Goal: Task Accomplishment & Management: Use online tool/utility

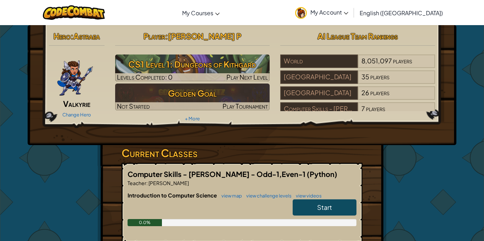
click at [271, 190] on div "Computer Skills - [PERSON_NAME] - Odd-1,Even-1 (Python) Teacher : [PERSON_NAME]…" at bounding box center [242, 203] width 241 height 80
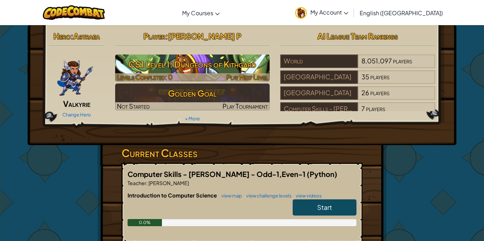
click at [185, 73] on img at bounding box center [192, 68] width 155 height 27
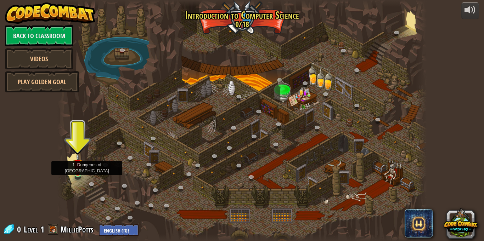
click at [78, 173] on img at bounding box center [77, 164] width 9 height 21
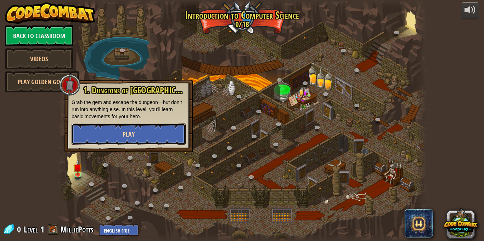
click at [133, 133] on span "Play" at bounding box center [129, 134] width 12 height 9
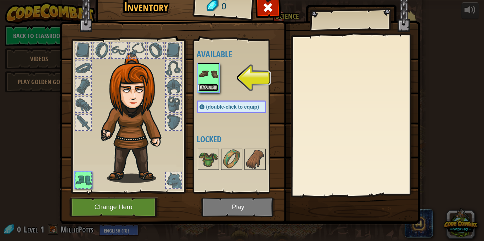
click at [210, 87] on button "Equip" at bounding box center [208, 87] width 20 height 7
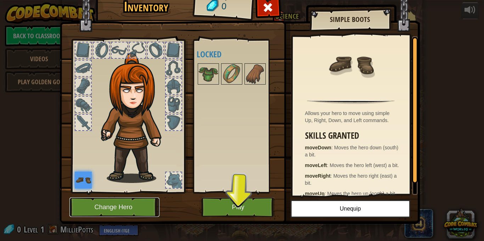
click at [102, 208] on button "Change Hero" at bounding box center [114, 207] width 90 height 19
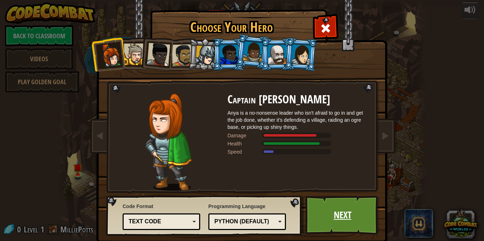
click at [354, 231] on link "Next" at bounding box center [342, 215] width 74 height 39
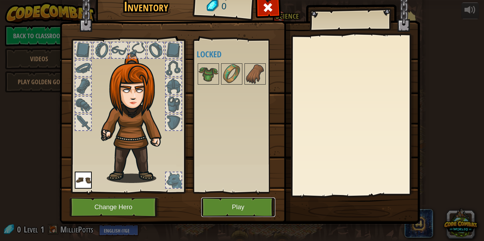
click at [245, 204] on button "Play" at bounding box center [238, 207] width 74 height 19
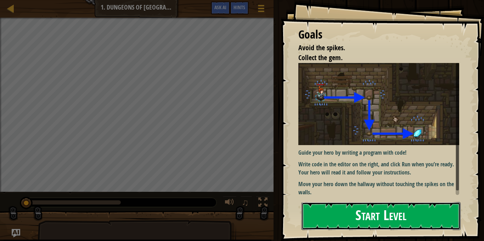
click at [327, 204] on button "Start Level" at bounding box center [381, 216] width 159 height 28
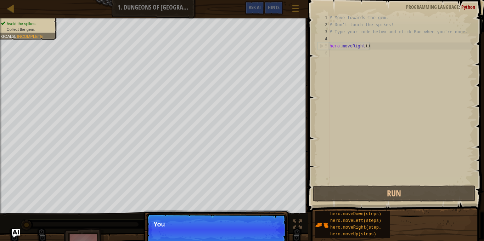
click at [272, 234] on p "Skip (esc) Continue You" at bounding box center [216, 230] width 141 height 33
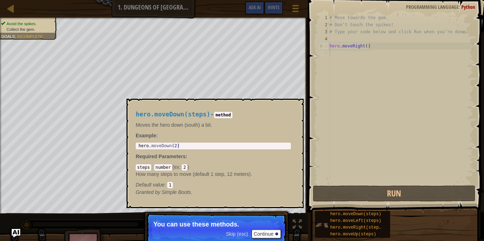
click at [324, 225] on img at bounding box center [321, 225] width 13 height 13
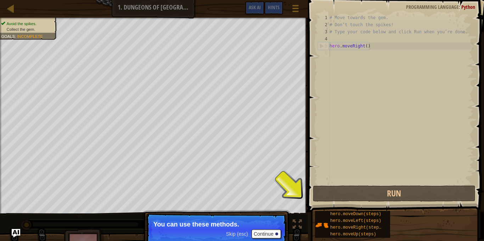
scroll to position [3, 0]
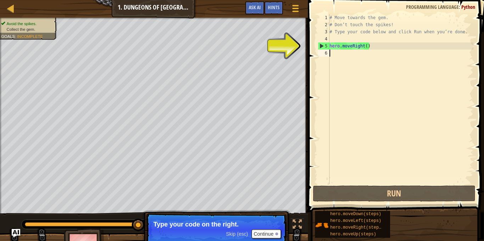
type textarea "hero.moveRight()"
click at [344, 44] on div "# Move towards the gem. # Don’t touch the spikes! # Type your code below and cl…" at bounding box center [400, 106] width 145 height 184
click at [323, 47] on div "5" at bounding box center [323, 46] width 11 height 7
click at [320, 46] on div "5" at bounding box center [323, 46] width 11 height 7
type textarea "hero.moveRight()"
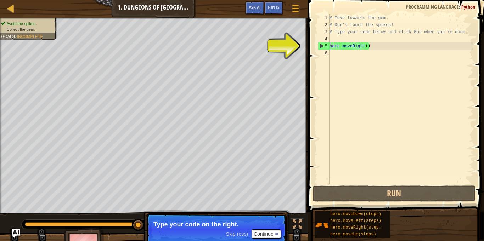
click at [340, 57] on div "# Move towards the gem. # Don’t touch the spikes! # Type your code below and cl…" at bounding box center [400, 106] width 145 height 184
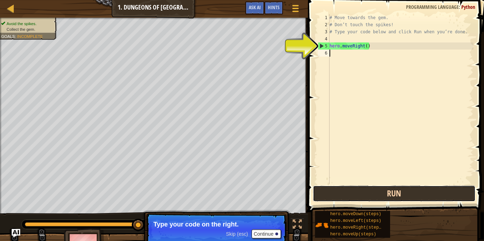
click at [383, 193] on button "Run" at bounding box center [394, 194] width 163 height 16
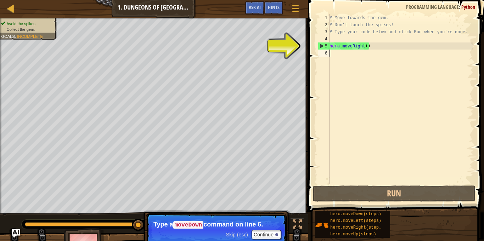
click at [350, 56] on div "# Move towards the gem. # Don’t touch the spikes! # Type your code below and cl…" at bounding box center [400, 106] width 145 height 184
drag, startPoint x: 325, startPoint y: 46, endPoint x: 331, endPoint y: 53, distance: 8.8
click at [331, 53] on div "1 2 3 4 5 6 # Move towards the gem. # Don’t touch the spikes! # Type your code …" at bounding box center [394, 99] width 157 height 170
click at [318, 45] on div "5" at bounding box center [323, 46] width 11 height 7
click at [319, 45] on div "5" at bounding box center [323, 46] width 11 height 7
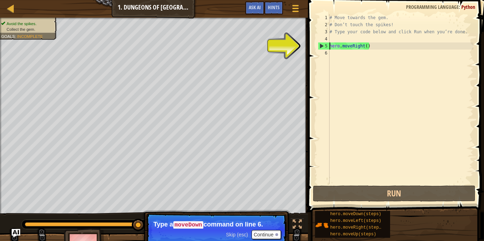
type textarea "hero.moveRight()"
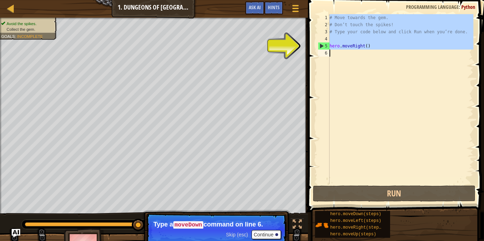
drag, startPoint x: 319, startPoint y: 45, endPoint x: 321, endPoint y: 48, distance: 3.8
click at [321, 48] on div "5" at bounding box center [323, 46] width 11 height 7
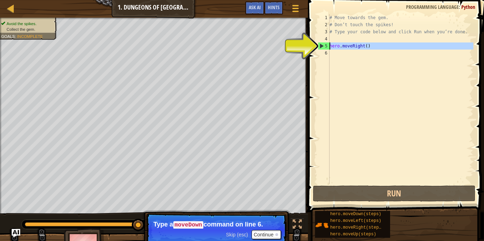
click at [321, 48] on div "5" at bounding box center [323, 46] width 11 height 7
click at [321, 47] on div "5" at bounding box center [323, 46] width 11 height 7
type textarea "hero.moveRight()"
click at [321, 47] on div "5" at bounding box center [323, 46] width 11 height 7
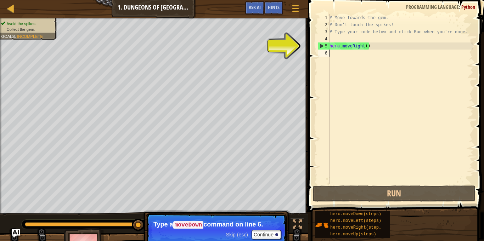
click at [321, 47] on div "5" at bounding box center [323, 46] width 11 height 7
type textarea "hero.moveRight()"
click at [341, 45] on div "# Move towards the gem. # Don’t touch the spikes! # Type your code below and cl…" at bounding box center [400, 106] width 145 height 184
click at [337, 52] on div "# Move towards the gem. # Don’t touch the spikes! # Type your code below and cl…" at bounding box center [400, 106] width 145 height 184
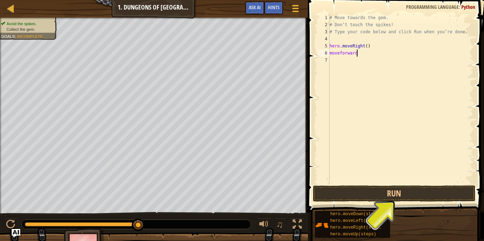
scroll to position [3, 4]
click at [405, 192] on button "Run" at bounding box center [394, 194] width 163 height 16
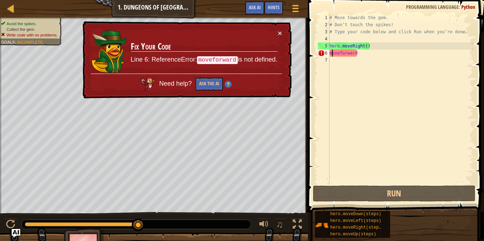
click at [331, 55] on div "# Move towards the gem. # Don’t touch the spikes! # Type your code below and cl…" at bounding box center [400, 106] width 145 height 184
click at [331, 54] on div "# Move towards the gem. # Don’t touch the spikes! # Type your code below and cl…" at bounding box center [400, 106] width 145 height 184
click at [356, 56] on div "# Move towards the gem. # Don’t touch the spikes! # Type your code below and cl…" at bounding box center [400, 106] width 145 height 184
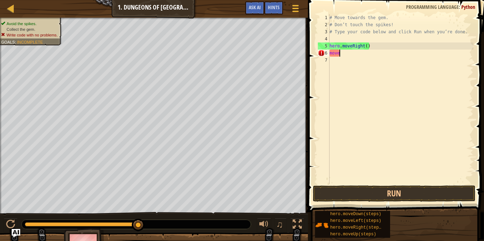
scroll to position [3, 1]
type textarea "m"
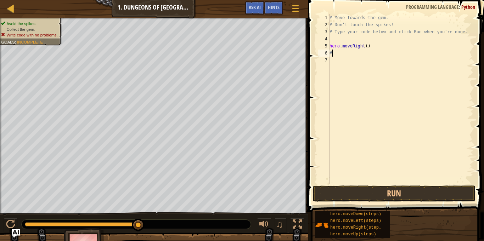
type textarea "#"
type textarea "m"
click at [420, 196] on button "Run" at bounding box center [394, 194] width 163 height 16
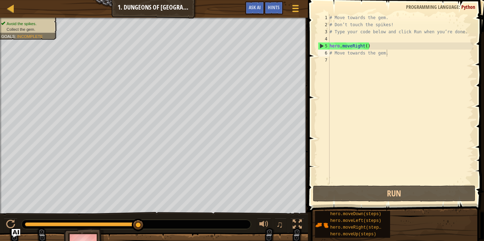
click at [24, 30] on span "Collect the gem." at bounding box center [21, 29] width 29 height 5
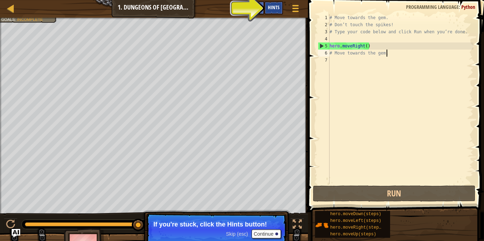
click at [275, 1] on div "Hints" at bounding box center [273, 7] width 19 height 13
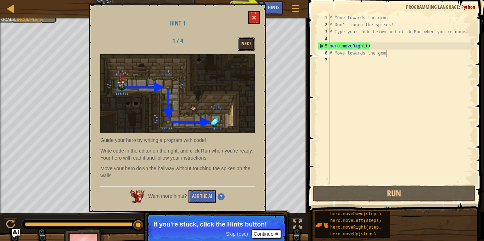
click at [247, 47] on button "Next" at bounding box center [246, 44] width 17 height 13
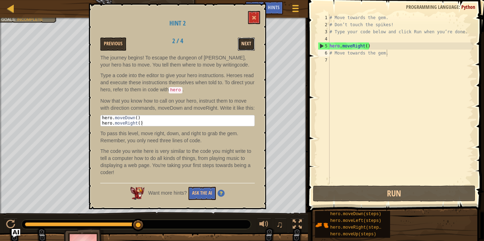
click at [247, 46] on button "Next" at bounding box center [246, 44] width 17 height 13
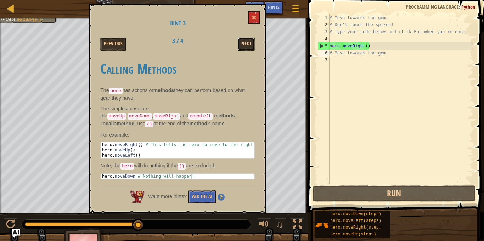
click at [247, 46] on button "Next" at bounding box center [246, 44] width 17 height 13
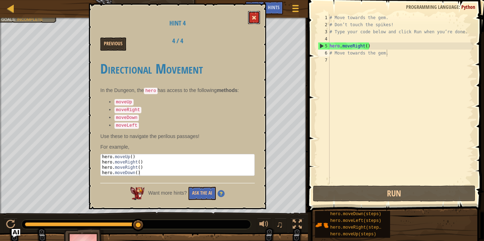
click at [254, 21] on button at bounding box center [254, 17] width 12 height 13
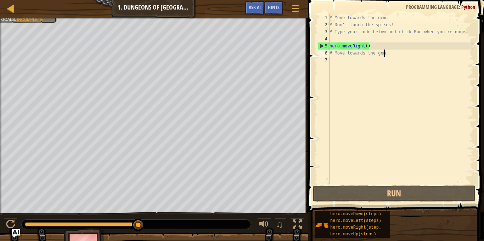
click at [384, 54] on div "# Move towards the gem. # Don’t touch the spikes! # Type your code below and cl…" at bounding box center [400, 106] width 145 height 184
click at [386, 55] on div "# Move towards the gem. # Don’t touch the spikes! # Type your code below and cl…" at bounding box center [400, 106] width 145 height 184
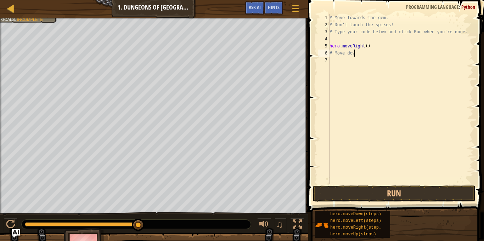
scroll to position [3, 4]
type textarea "# Move down"
click at [422, 199] on button "Run" at bounding box center [394, 194] width 163 height 16
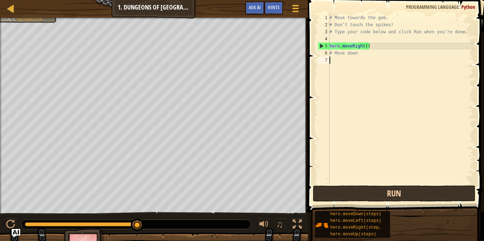
scroll to position [3, 0]
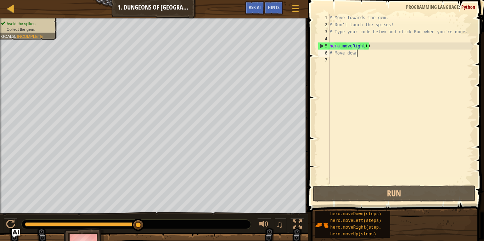
click at [333, 51] on div "# Move towards the gem. # Don’t touch the spikes! # Type your code below and cl…" at bounding box center [400, 106] width 145 height 184
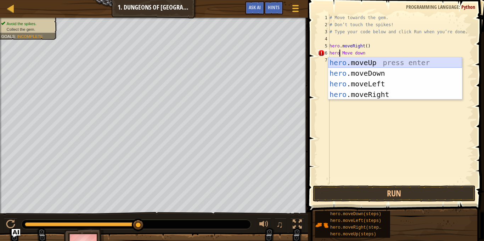
scroll to position [3, 2]
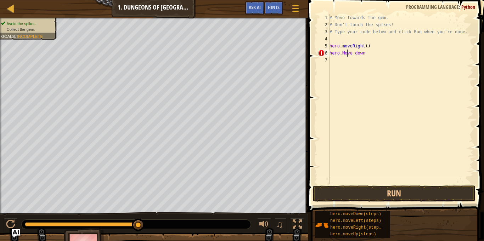
click at [346, 53] on div "# Move towards the gem. # Don’t touch the spikes! # Type your code below and cl…" at bounding box center [400, 106] width 145 height 184
click at [364, 54] on div "# Move towards the gem. # Don’t touch the spikes! # Type your code below and cl…" at bounding box center [400, 106] width 145 height 184
click at [338, 202] on button "Run" at bounding box center [394, 194] width 163 height 16
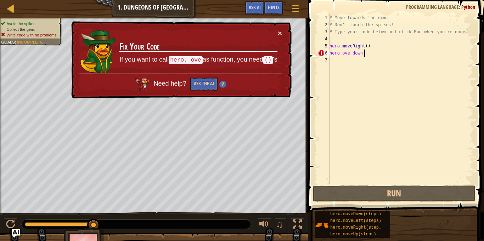
click at [345, 56] on div "# Move towards the gem. # Don’t touch the spikes! # Type your code below and cl…" at bounding box center [400, 106] width 145 height 184
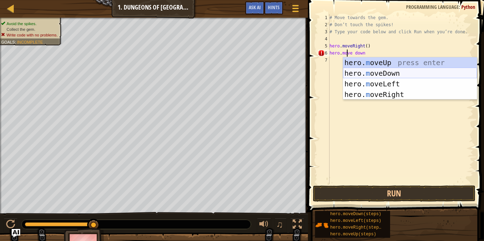
click at [371, 76] on div "hero. m oveUp press enter hero. m oveDown press enter hero. m oveLeft press ent…" at bounding box center [410, 89] width 134 height 64
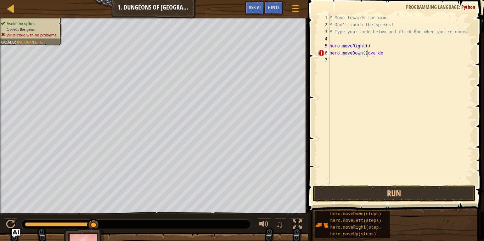
click at [382, 53] on div "# Move towards the gem. # Don’t touch the spikes! # Type your code below and cl…" at bounding box center [400, 106] width 145 height 184
type textarea "hero.moveDown()"
click at [383, 190] on button "Run" at bounding box center [394, 194] width 163 height 16
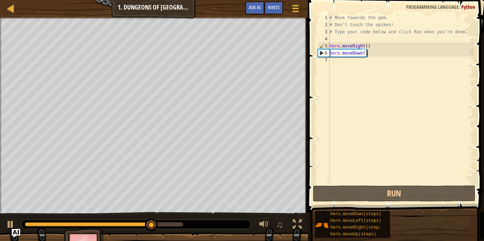
click at [345, 62] on div "# Move towards the gem. # Don’t touch the spikes! # Type your code below and cl…" at bounding box center [400, 106] width 145 height 184
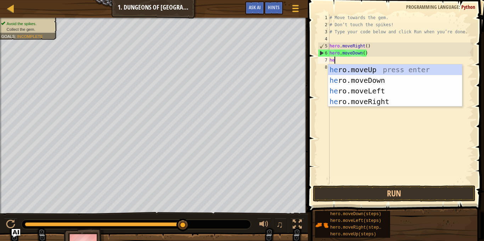
type textarea "hero"
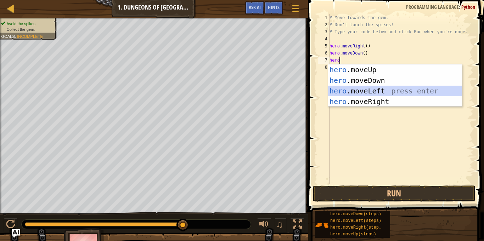
click at [369, 86] on div "hero .moveUp press enter hero .moveDown press enter hero .moveLeft press enter …" at bounding box center [395, 96] width 134 height 64
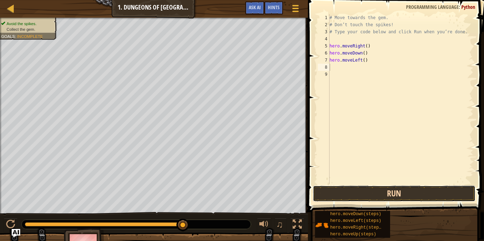
click at [377, 193] on button "Run" at bounding box center [394, 194] width 163 height 16
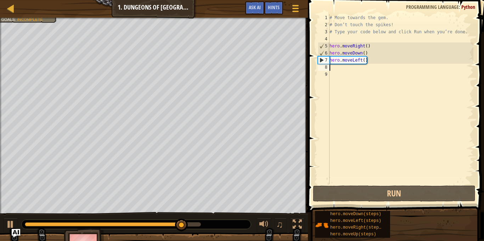
click at [340, 60] on div "# Move towards the gem. # Don’t touch the spikes! # Type your code below and cl…" at bounding box center [400, 106] width 145 height 184
click at [349, 61] on div "# Move towards the gem. # Don’t touch the spikes! # Type your code below and cl…" at bounding box center [400, 106] width 145 height 184
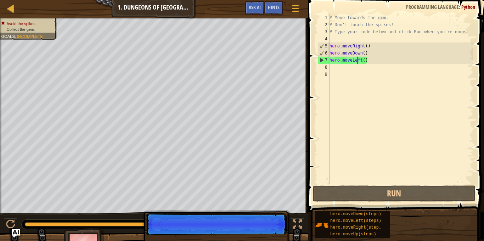
click at [358, 60] on div "# Move towards the gem. # Don’t touch the spikes! # Type your code below and cl…" at bounding box center [400, 106] width 145 height 184
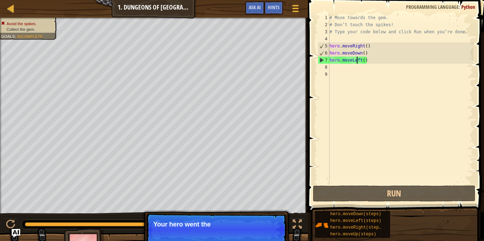
click at [367, 60] on div "# Move towards the gem. # Don’t touch the spikes! # Type your code below and cl…" at bounding box center [400, 106] width 145 height 184
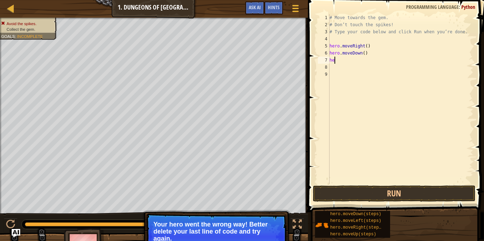
type textarea "h"
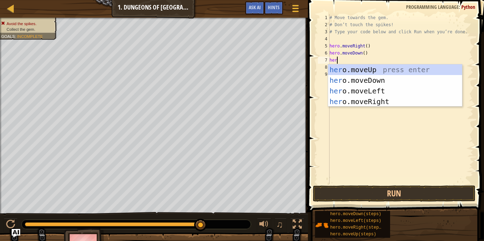
type textarea "hero"
click at [396, 101] on div "hero .moveUp press enter hero .moveDown press enter hero .moveLeft press enter …" at bounding box center [395, 96] width 134 height 64
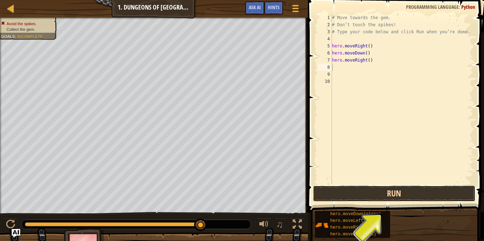
click at [376, 197] on button "Run" at bounding box center [394, 194] width 163 height 16
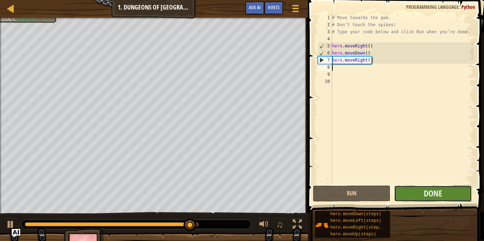
click at [428, 199] on button "Done" at bounding box center [433, 194] width 78 height 16
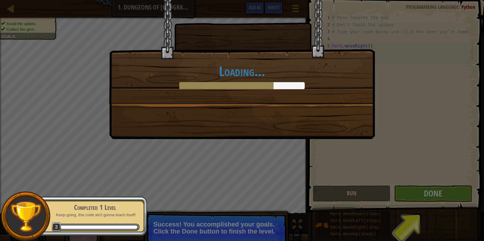
click at [403, 190] on div "Loading..." at bounding box center [242, 120] width 484 height 241
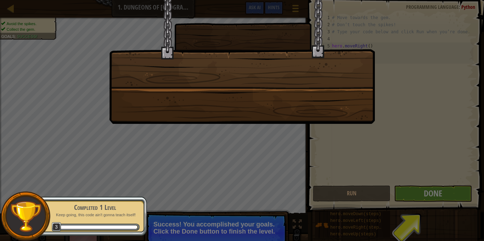
click at [417, 195] on div at bounding box center [242, 120] width 484 height 241
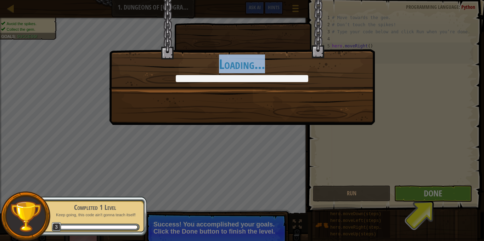
click at [417, 195] on div "You completed Dungeons of Kithgard! +0 +0 New Item Clean code: no code errors o…" at bounding box center [242, 120] width 484 height 241
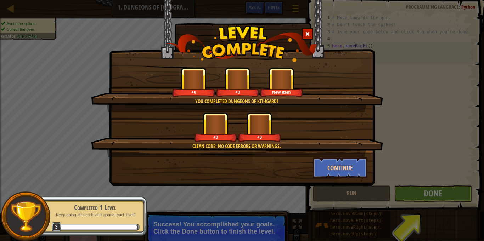
click at [417, 195] on div "You completed Dungeons of Kithgard! +0 +0 New Item Clean code: no code errors o…" at bounding box center [242, 120] width 484 height 241
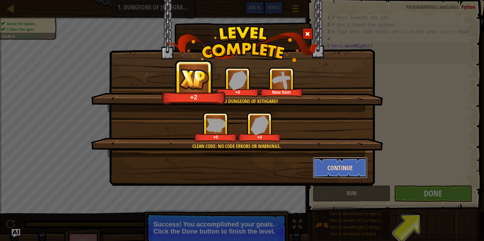
click at [314, 171] on button "Continue" at bounding box center [340, 167] width 55 height 21
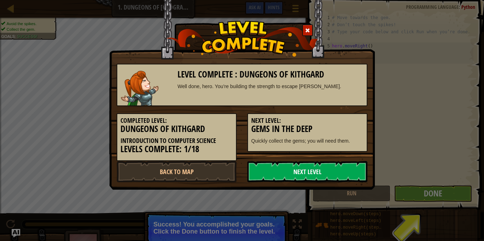
click at [337, 170] on link "Next Level" at bounding box center [307, 171] width 120 height 21
click at [336, 169] on link "Next Level" at bounding box center [307, 171] width 120 height 21
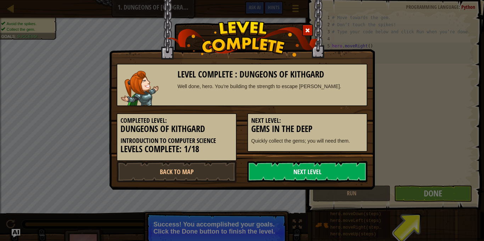
click at [323, 166] on link "Next Level" at bounding box center [307, 171] width 120 height 21
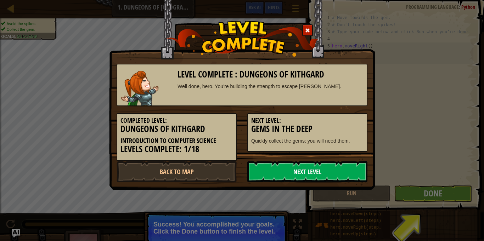
click at [323, 166] on link "Next Level" at bounding box center [307, 171] width 120 height 21
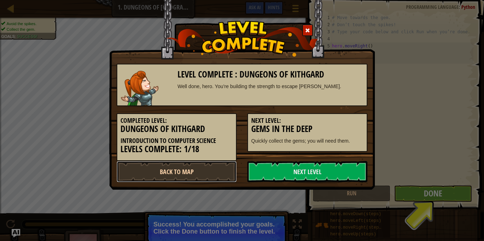
click at [185, 176] on link "Back to Map" at bounding box center [177, 171] width 120 height 21
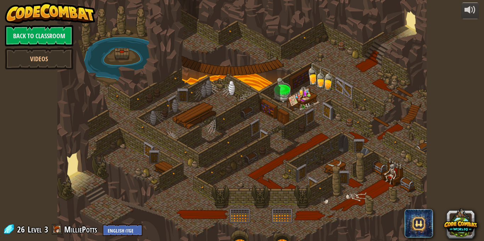
click at [80, 179] on div at bounding box center [241, 120] width 369 height 241
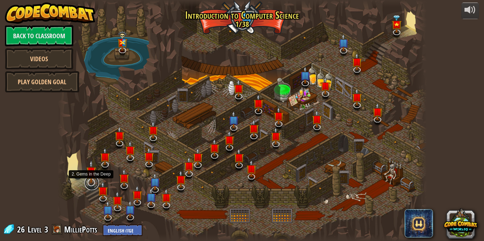
click at [90, 185] on link at bounding box center [92, 183] width 14 height 14
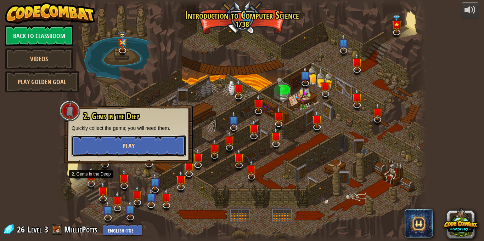
click at [146, 148] on button "Play" at bounding box center [129, 145] width 114 height 21
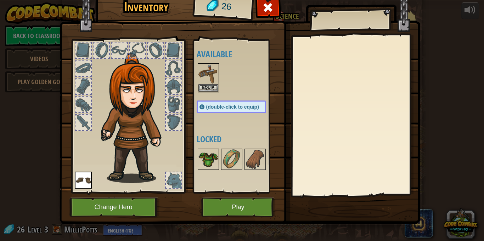
click at [205, 166] on img at bounding box center [208, 160] width 20 height 20
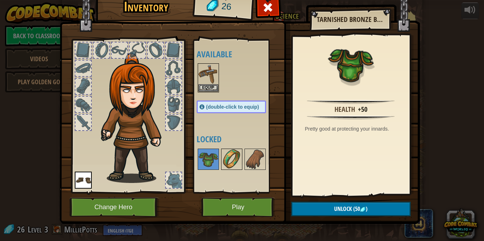
click at [236, 161] on img at bounding box center [232, 160] width 20 height 20
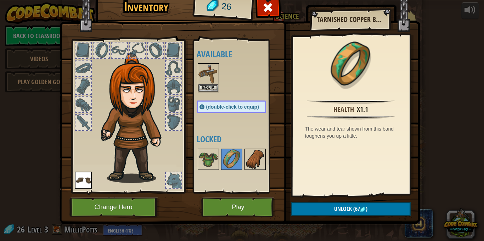
click at [251, 161] on img at bounding box center [255, 160] width 20 height 20
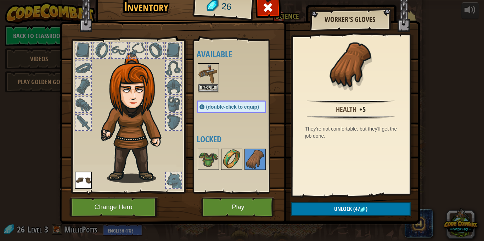
click at [236, 160] on img at bounding box center [232, 160] width 20 height 20
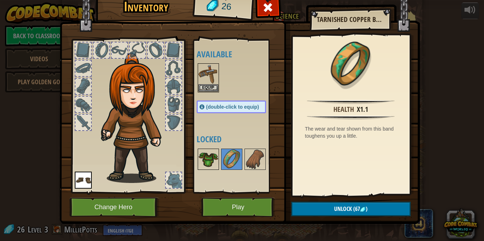
click at [214, 157] on img at bounding box center [208, 160] width 20 height 20
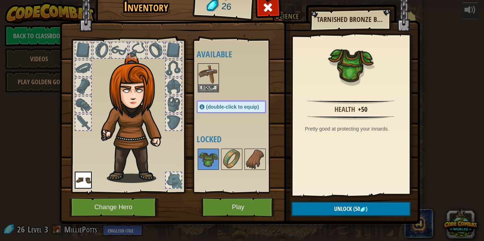
click at [270, 168] on div at bounding box center [239, 159] width 84 height 23
click at [265, 166] on div at bounding box center [239, 159] width 84 height 23
click at [252, 164] on img at bounding box center [255, 160] width 20 height 20
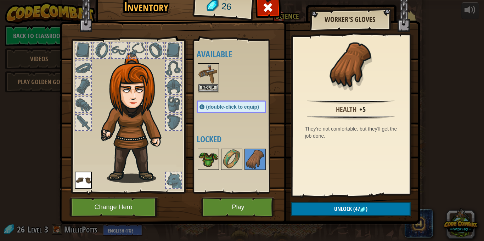
click at [206, 153] on img at bounding box center [208, 160] width 20 height 20
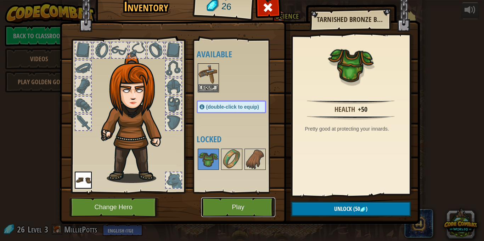
click at [225, 212] on button "Play" at bounding box center [238, 207] width 74 height 19
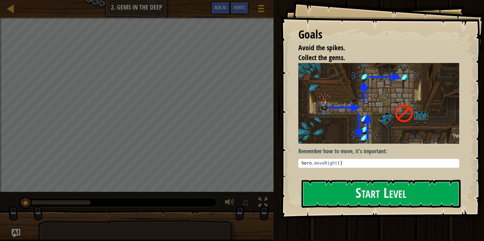
click at [323, 135] on img at bounding box center [378, 103] width 161 height 81
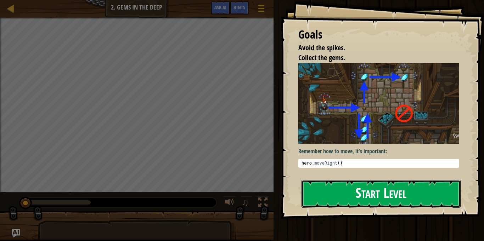
click at [367, 181] on button "Start Level" at bounding box center [381, 194] width 159 height 28
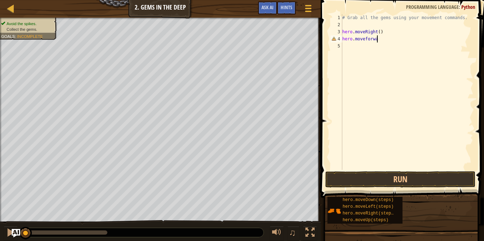
scroll to position [3, 5]
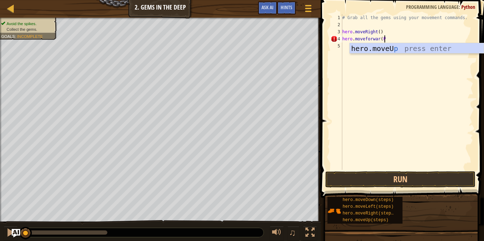
type textarea "hero.moveforwar("
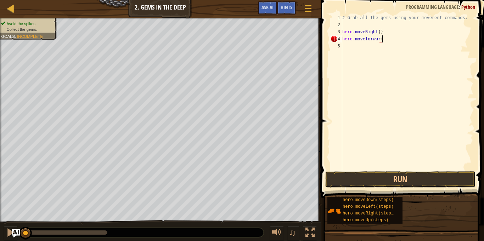
scroll to position [3, 6]
click at [395, 180] on button "Run" at bounding box center [400, 179] width 150 height 16
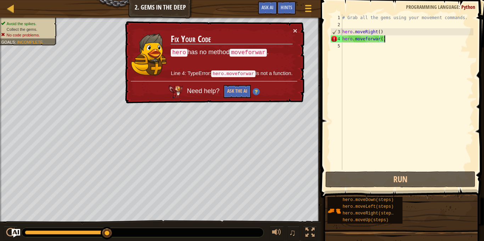
click at [378, 39] on div "# Grab all the gems using your movement commands. hero . moveRight ( ) hero . m…" at bounding box center [407, 99] width 133 height 170
type textarea "hero.moveforward()"
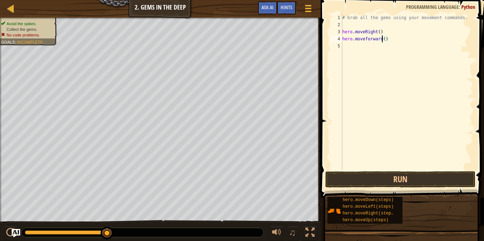
click at [414, 168] on div "# Grab all the gems using your movement commands. hero . moveRight ( ) hero . m…" at bounding box center [407, 99] width 133 height 170
click at [420, 182] on button "Run" at bounding box center [400, 179] width 150 height 16
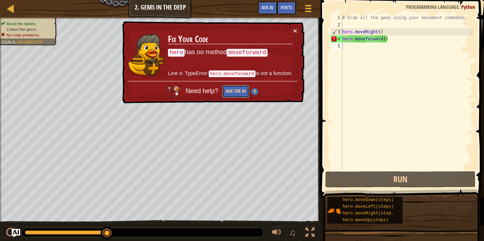
click at [241, 90] on button "Ask the AI" at bounding box center [235, 91] width 27 height 13
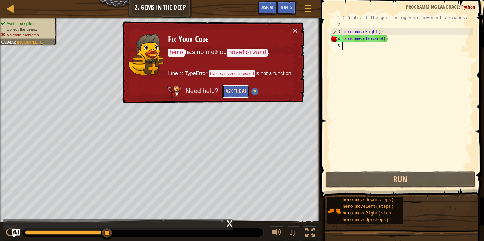
click at [241, 90] on button "Ask the AI" at bounding box center [235, 91] width 27 height 13
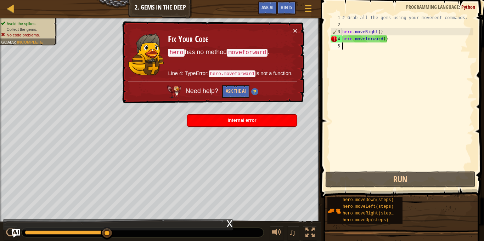
click at [389, 43] on div "# Grab all the gems using your movement commands. hero . moveRight ( ) hero . m…" at bounding box center [407, 99] width 133 height 170
click at [390, 45] on div "# Grab all the gems using your movement commands. hero . moveRight ( ) hero . m…" at bounding box center [407, 99] width 133 height 170
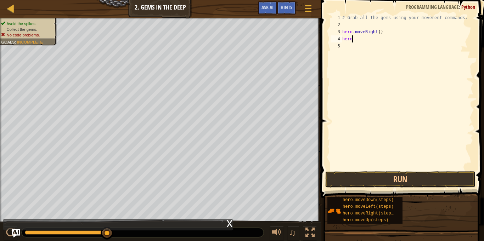
type textarea "hero."
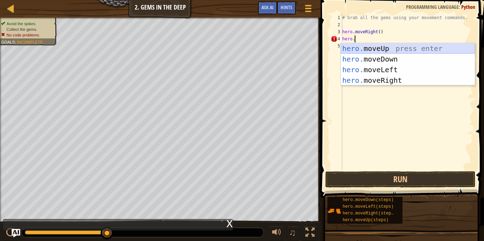
click at [359, 51] on div "hero. moveUp press enter hero. moveDown press enter hero. moveLeft press enter …" at bounding box center [408, 75] width 134 height 64
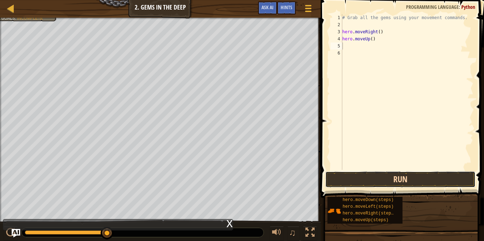
click at [347, 180] on button "Run" at bounding box center [400, 179] width 150 height 16
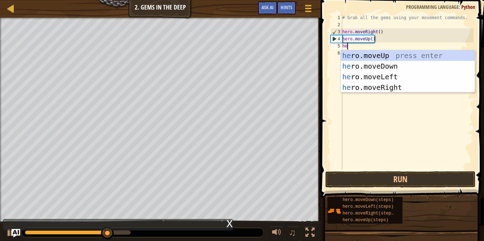
type textarea "hero"
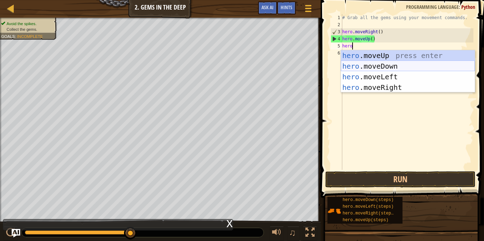
click at [382, 67] on div "hero .moveUp press enter hero .moveDown press enter hero .moveLeft press enter …" at bounding box center [408, 82] width 134 height 64
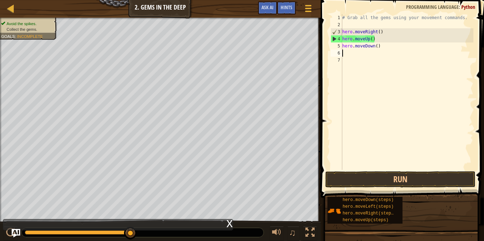
scroll to position [3, 0]
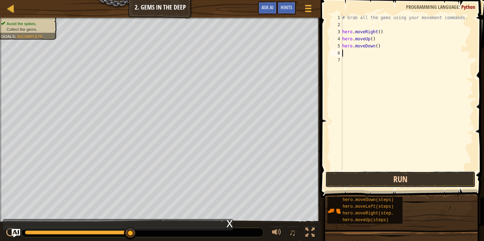
click at [381, 179] on button "Run" at bounding box center [400, 179] width 150 height 16
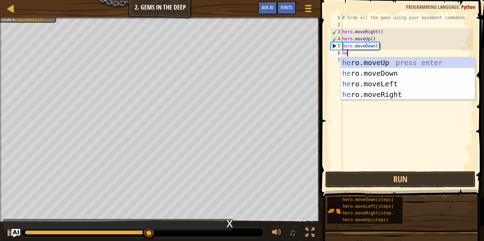
type textarea "hero"
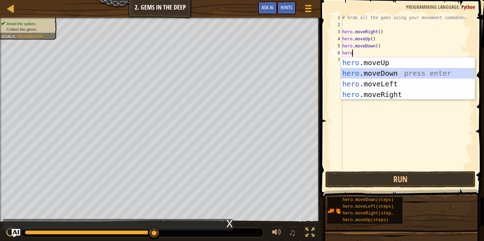
click at [370, 75] on div "hero .moveUp press enter hero .moveDown press enter hero .moveLeft press enter …" at bounding box center [408, 89] width 134 height 64
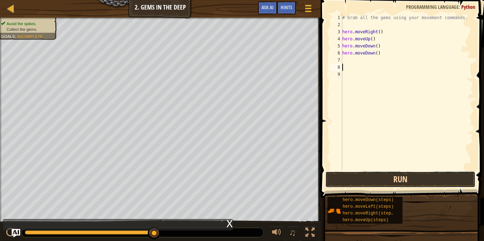
click at [406, 182] on button "Run" at bounding box center [400, 179] width 150 height 16
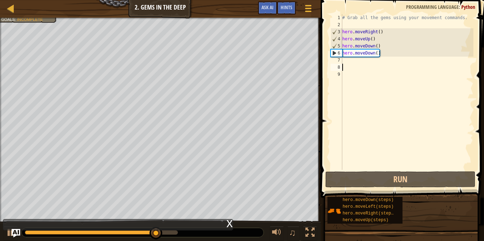
click at [362, 61] on div "# Grab all the gems using your movement commands. hero . moveRight ( ) hero . m…" at bounding box center [407, 99] width 133 height 170
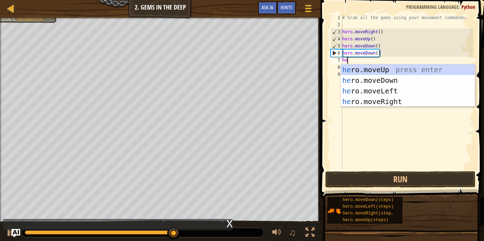
type textarea "hero"
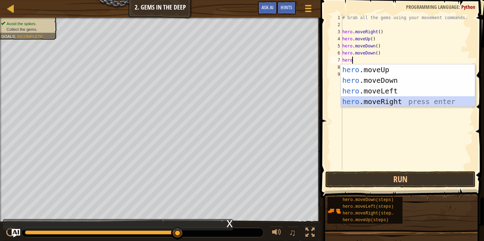
click at [397, 100] on div "hero .moveUp press enter hero .moveDown press enter hero .moveLeft press enter …" at bounding box center [408, 96] width 134 height 64
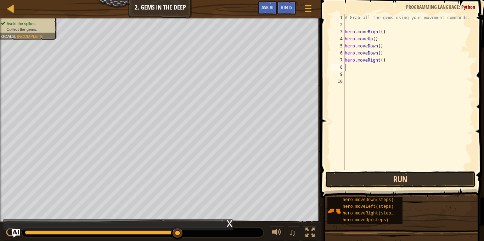
click at [405, 181] on button "Run" at bounding box center [400, 179] width 150 height 16
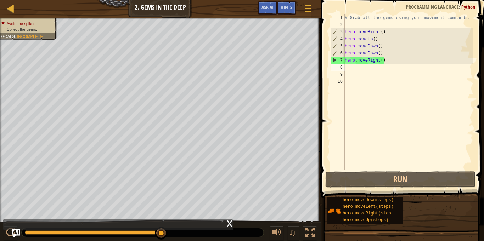
click at [387, 62] on div "# Grab all the gems using your movement commands. hero . moveRight ( ) hero . m…" at bounding box center [408, 99] width 130 height 170
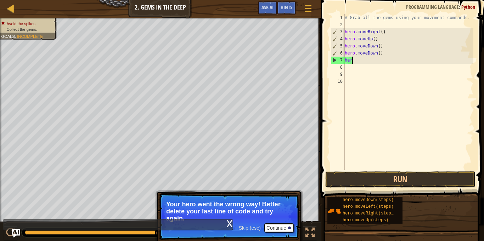
type textarea "h"
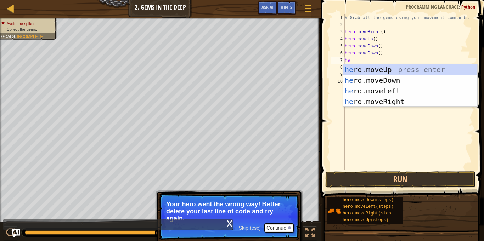
type textarea "hero"
click at [398, 72] on div "hero .moveUp press enter hero .moveDown press enter hero .moveLeft press enter …" at bounding box center [410, 96] width 134 height 64
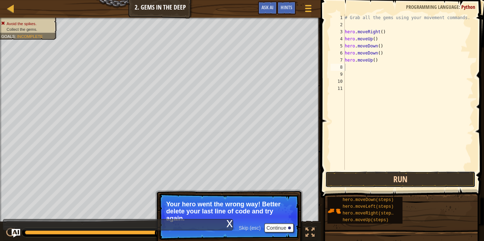
click at [333, 173] on button "Run" at bounding box center [400, 179] width 150 height 16
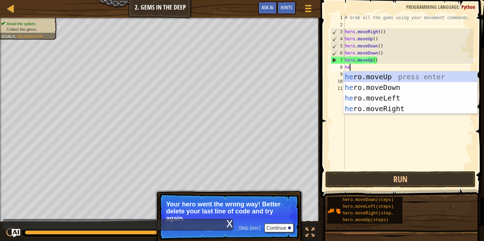
type textarea "hero"
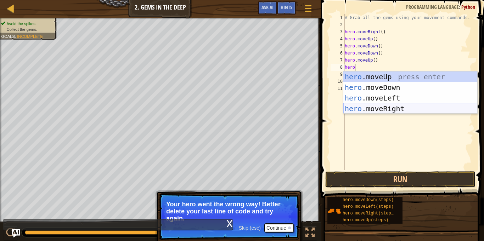
click at [373, 107] on div "hero .moveUp press enter hero .moveDown press enter hero .moveLeft press enter …" at bounding box center [410, 104] width 134 height 64
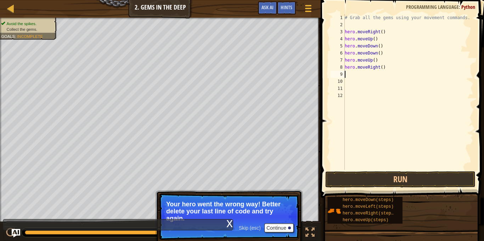
scroll to position [3, 0]
click at [386, 172] on button "Run" at bounding box center [400, 179] width 150 height 16
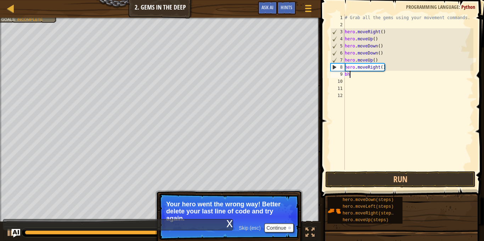
scroll to position [3, 0]
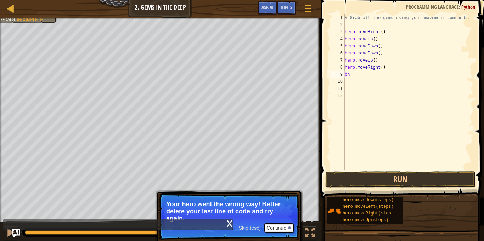
type textarea "b"
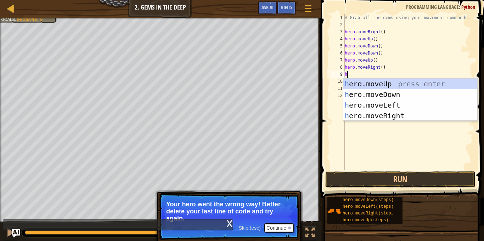
type textarea "her"
click at [361, 83] on div "her o.moveUp press enter her o.moveDown press enter her o.moveLeft press enter …" at bounding box center [410, 111] width 134 height 64
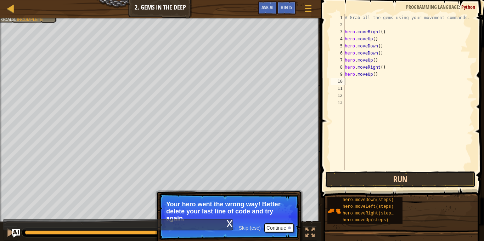
click at [371, 187] on button "Run" at bounding box center [400, 179] width 150 height 16
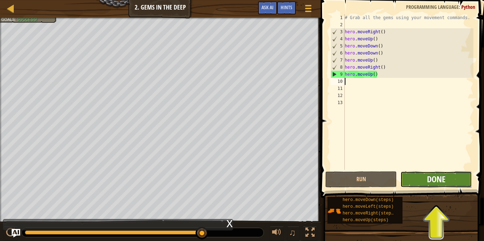
click at [434, 178] on span "Done" at bounding box center [436, 179] width 18 height 11
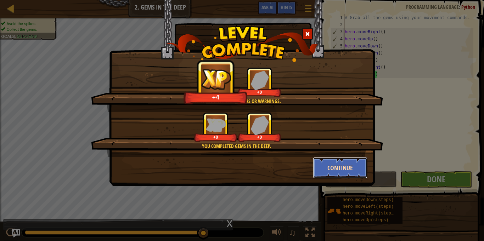
click at [350, 167] on button "Continue" at bounding box center [340, 167] width 55 height 21
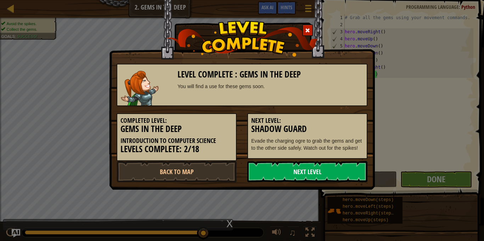
click at [338, 175] on link "Next Level" at bounding box center [307, 171] width 120 height 21
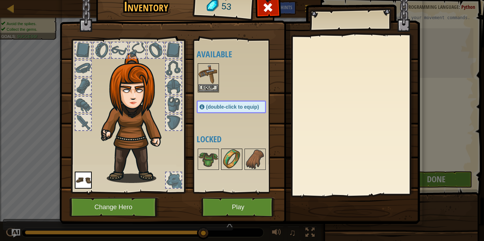
click at [227, 162] on img at bounding box center [232, 160] width 20 height 20
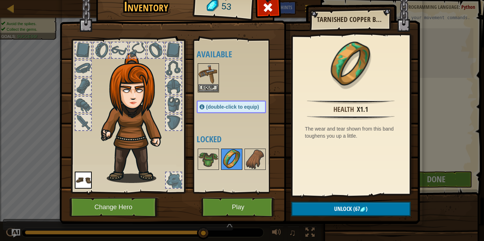
click at [227, 162] on img at bounding box center [232, 160] width 20 height 20
click at [214, 161] on img at bounding box center [208, 160] width 20 height 20
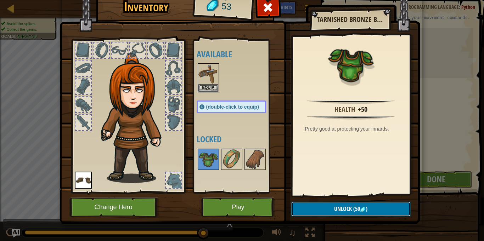
click at [325, 209] on button "Unlock (50 )" at bounding box center [350, 209] width 119 height 15
click at [326, 210] on button "Confirm" at bounding box center [350, 209] width 119 height 15
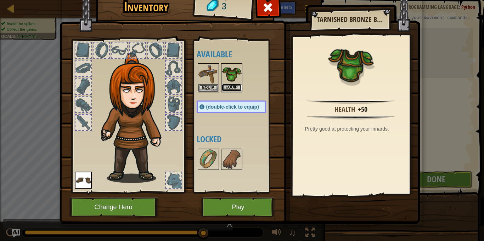
click at [232, 86] on button "Equip" at bounding box center [232, 87] width 20 height 7
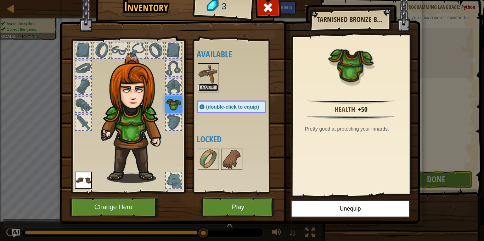
click at [206, 87] on button "Equip" at bounding box center [208, 87] width 20 height 7
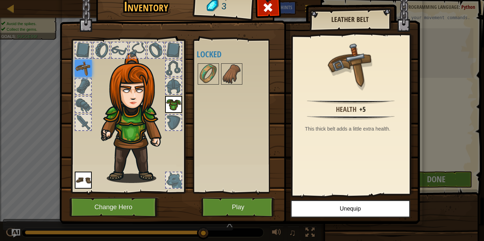
click at [81, 64] on img at bounding box center [83, 68] width 17 height 17
click at [249, 206] on button "Play" at bounding box center [238, 207] width 74 height 19
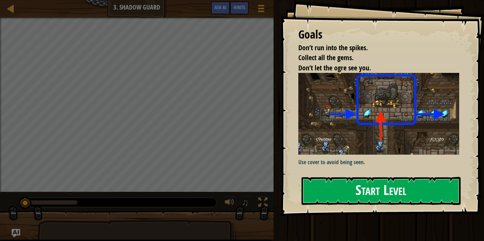
click at [332, 177] on button "Start Level" at bounding box center [381, 191] width 159 height 28
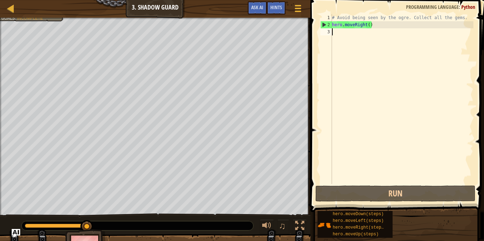
scroll to position [3, 0]
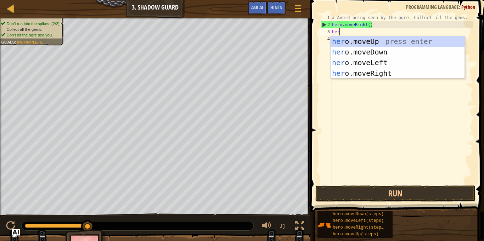
type textarea "hero"
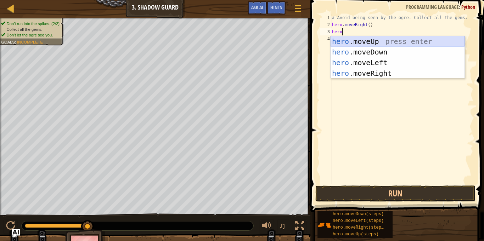
click at [341, 40] on div "hero .moveUp press enter hero .moveDown press enter hero .moveLeft press enter …" at bounding box center [398, 68] width 134 height 64
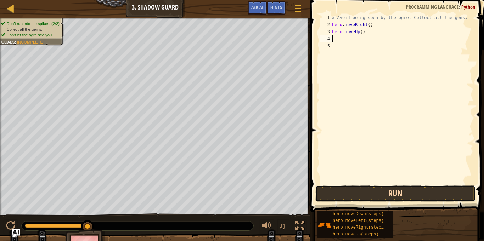
click at [339, 196] on button "Run" at bounding box center [395, 194] width 160 height 16
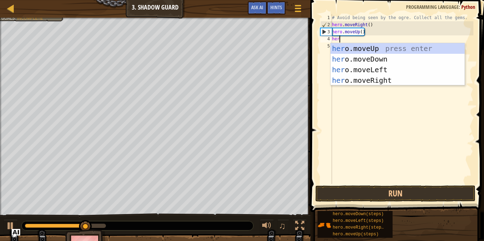
scroll to position [3, 1]
type textarea "hero"
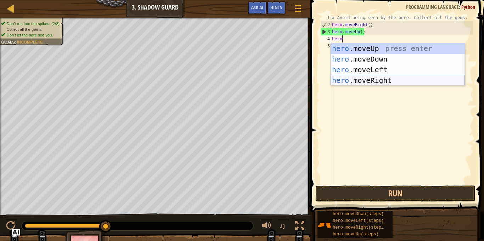
click at [393, 78] on div "hero .moveUp press enter hero .moveDown press enter hero .moveLeft press enter …" at bounding box center [398, 75] width 134 height 64
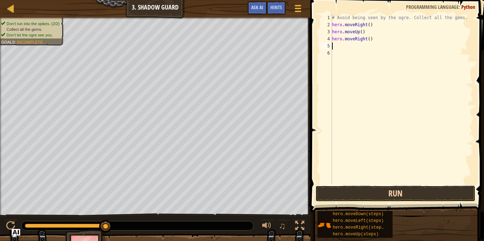
click at [399, 197] on button "Run" at bounding box center [395, 194] width 160 height 16
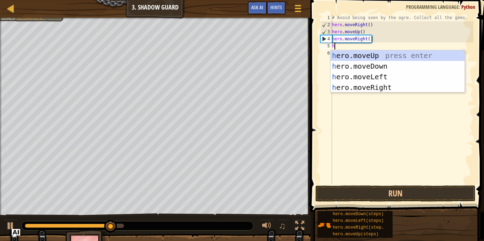
type textarea "hero"
click at [356, 64] on div "hero .moveUp press enter hero .moveDown press enter hero .moveLeft press enter …" at bounding box center [398, 82] width 134 height 64
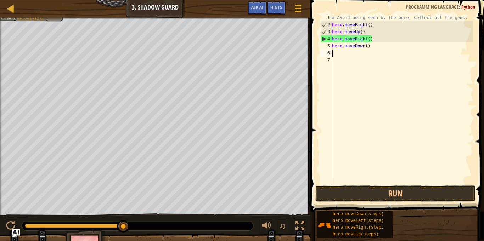
scroll to position [3, 0]
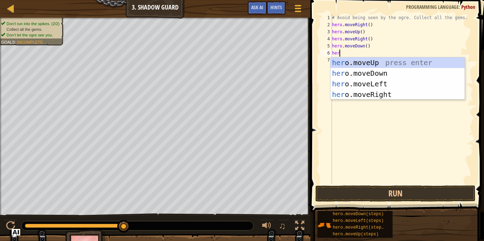
type textarea "hero"
click at [389, 82] on div "hero .moveUp press enter hero .moveDown press enter hero .moveLeft press enter …" at bounding box center [398, 89] width 134 height 64
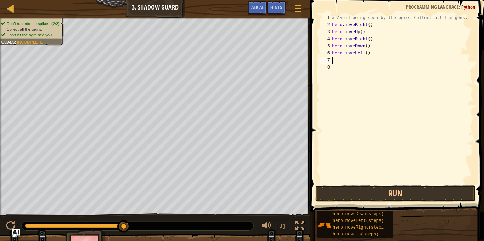
scroll to position [3, 0]
click at [354, 196] on button "Run" at bounding box center [395, 194] width 160 height 16
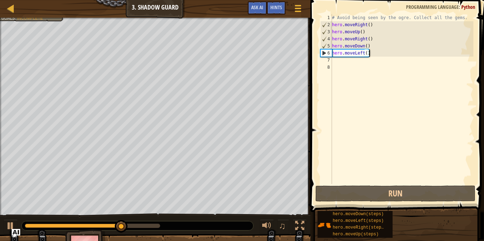
click at [371, 53] on div "# Avoid being seen by the ogre. Collect all the gems. hero . moveRight ( ) hero…" at bounding box center [402, 106] width 143 height 184
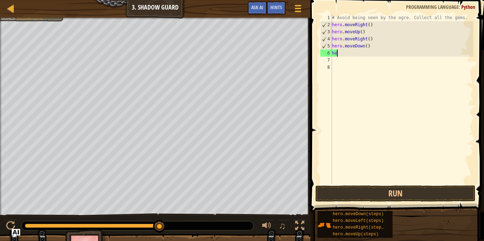
type textarea "h"
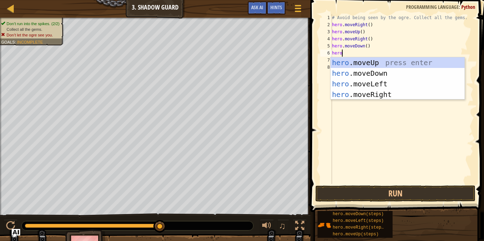
type textarea "hero"
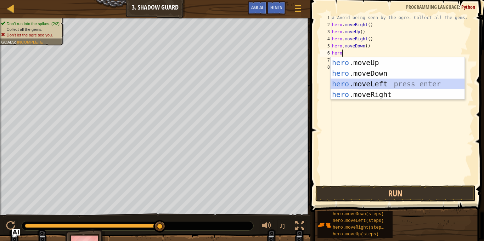
click at [410, 89] on div "hero .moveUp press enter hero .moveDown press enter hero .moveLeft press enter …" at bounding box center [398, 89] width 134 height 64
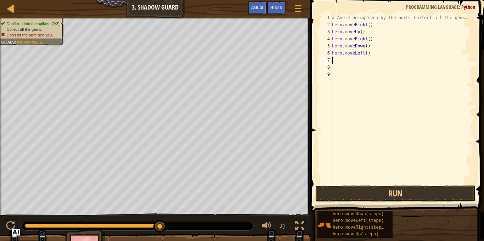
click at [371, 54] on div "# Avoid being seen by the ogre. Collect all the gems. hero . moveRight ( ) hero…" at bounding box center [402, 106] width 143 height 184
type textarea "h"
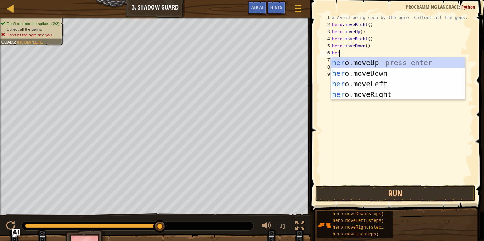
type textarea "hero"
click at [401, 92] on div "hero .moveUp press enter hero .moveDown press enter hero .moveLeft press enter …" at bounding box center [398, 89] width 134 height 64
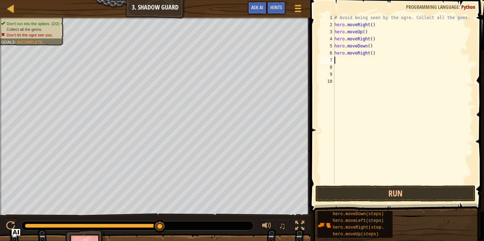
scroll to position [3, 0]
click at [406, 190] on button "Run" at bounding box center [395, 194] width 160 height 16
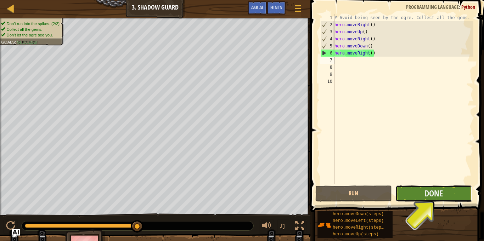
click at [416, 198] on button "Done" at bounding box center [433, 194] width 77 height 16
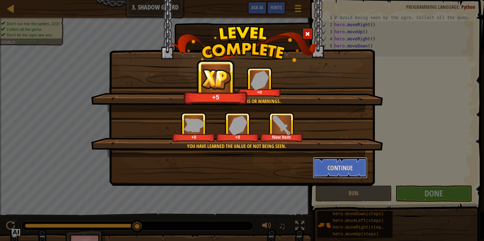
click at [328, 168] on button "Continue" at bounding box center [340, 167] width 55 height 21
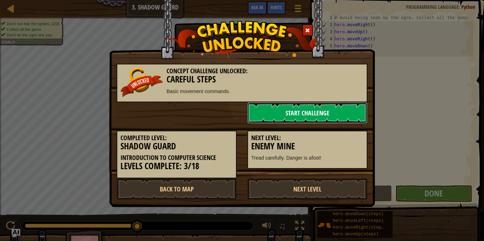
click at [327, 113] on link "Start Challenge" at bounding box center [307, 112] width 120 height 21
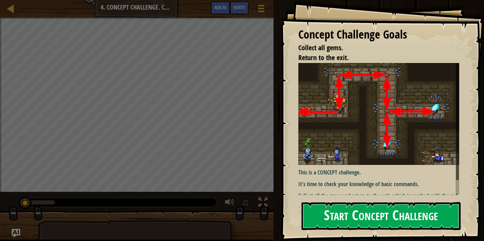
click at [406, 214] on button "Start Concept Challenge" at bounding box center [381, 216] width 159 height 28
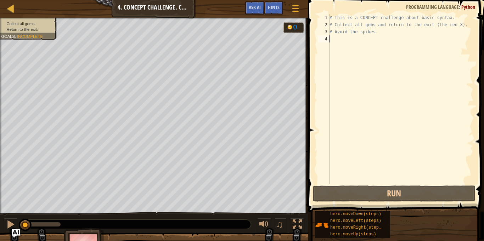
type textarea "m"
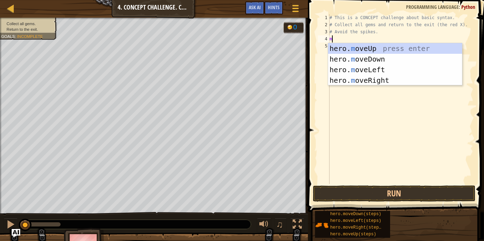
scroll to position [3, 0]
click at [354, 51] on div "hero. m oveUp press enter hero. m oveDown press enter hero. m oveLeft press ent…" at bounding box center [395, 75] width 134 height 64
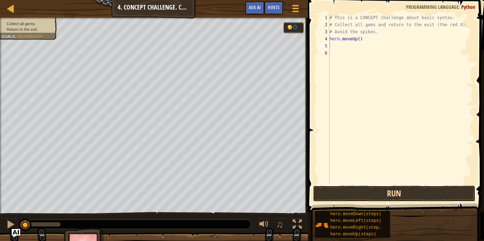
click at [386, 195] on button "Run" at bounding box center [394, 194] width 163 height 16
